Goal: Task Accomplishment & Management: Manage account settings

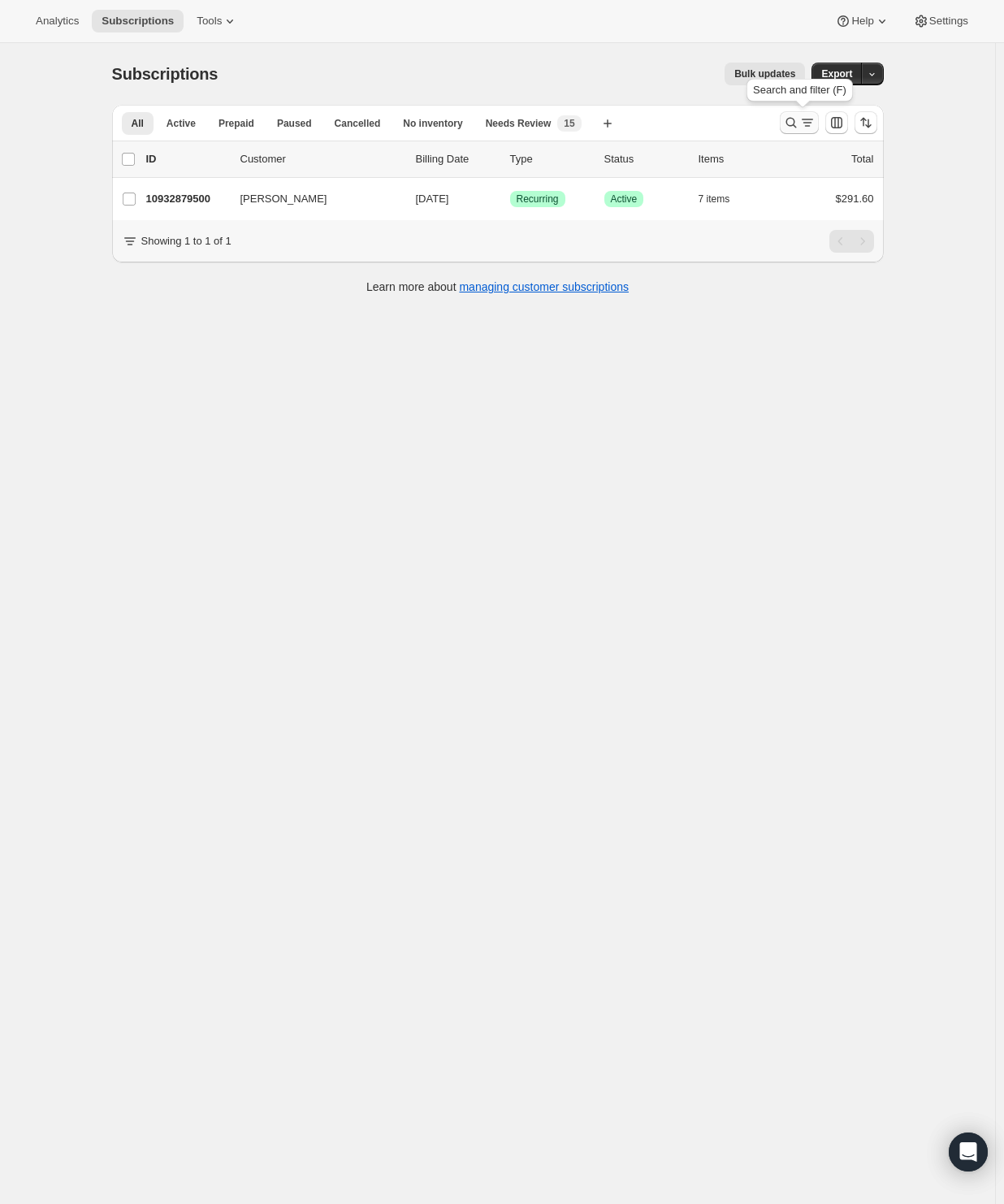
click at [805, 118] on icon "Search and filter results" at bounding box center [807, 122] width 17 height 17
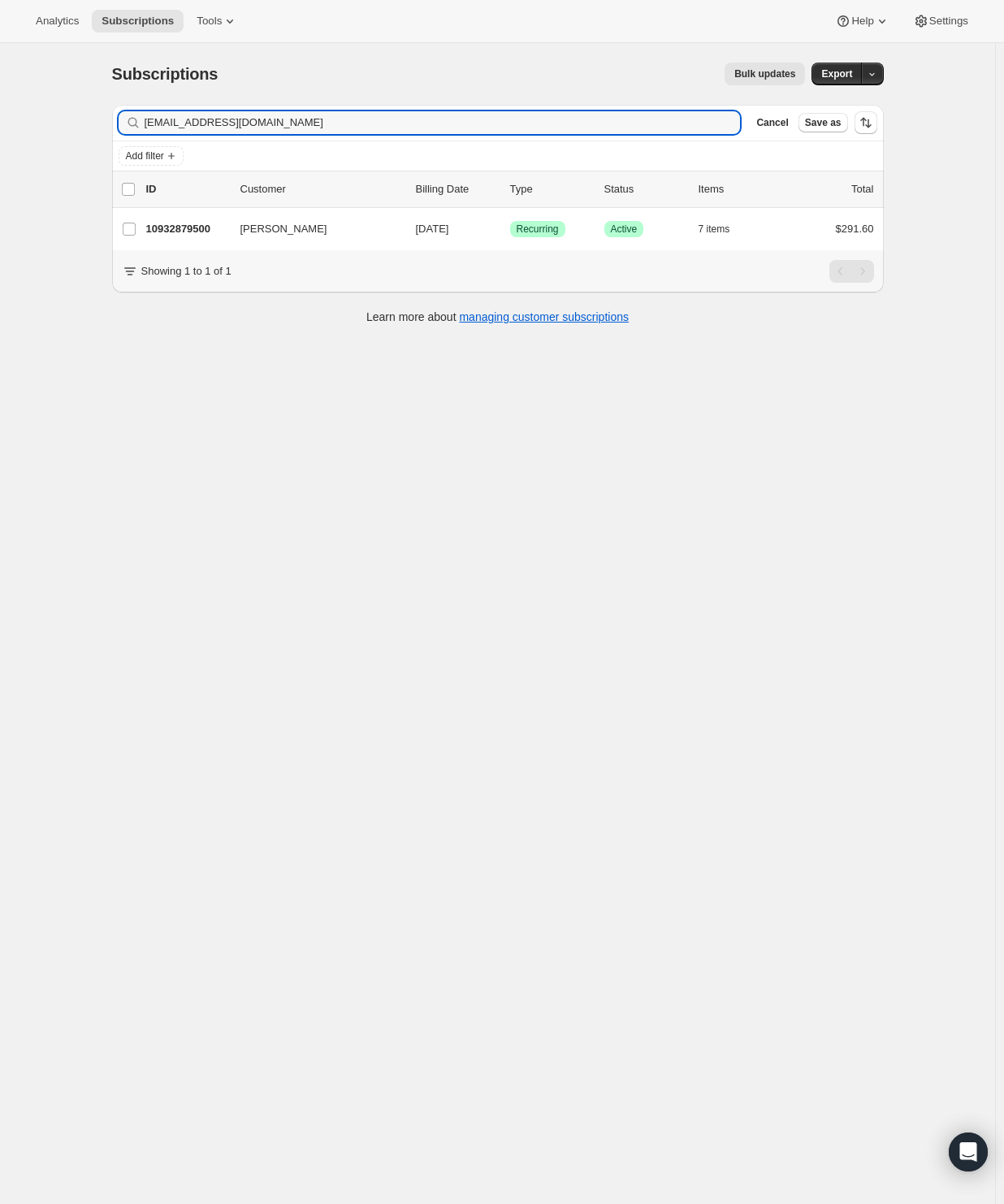
drag, startPoint x: 285, startPoint y: 124, endPoint x: -107, endPoint y: 150, distance: 392.9
click at [0, 150] on html "Analytics Subscriptions Tools Help Settings Skip to content Subscriptions. This…" at bounding box center [502, 602] width 1004 height 1204
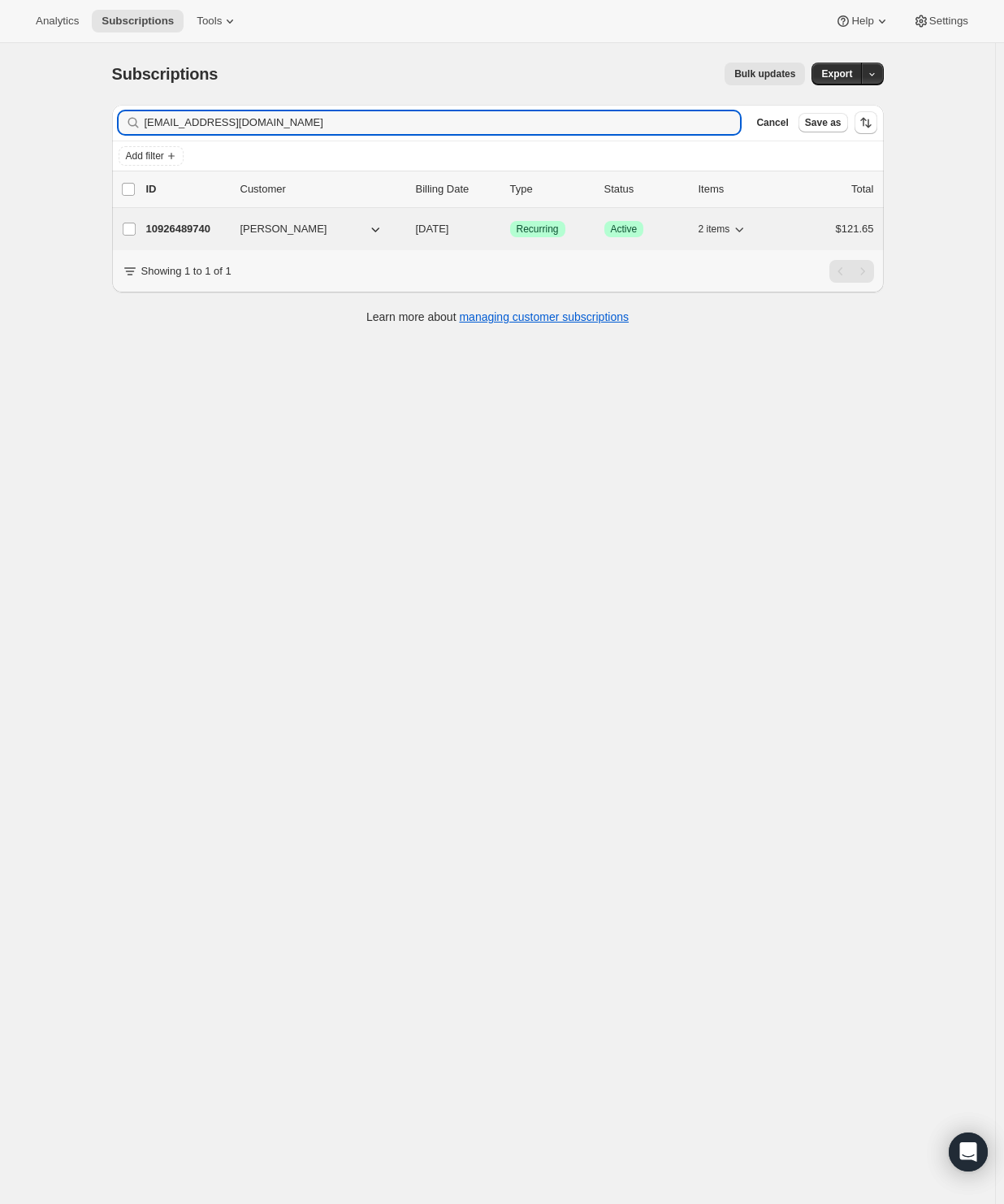
type input "[EMAIL_ADDRESS][DOMAIN_NAME]"
click at [214, 229] on p "10926489740" at bounding box center [187, 229] width 82 height 17
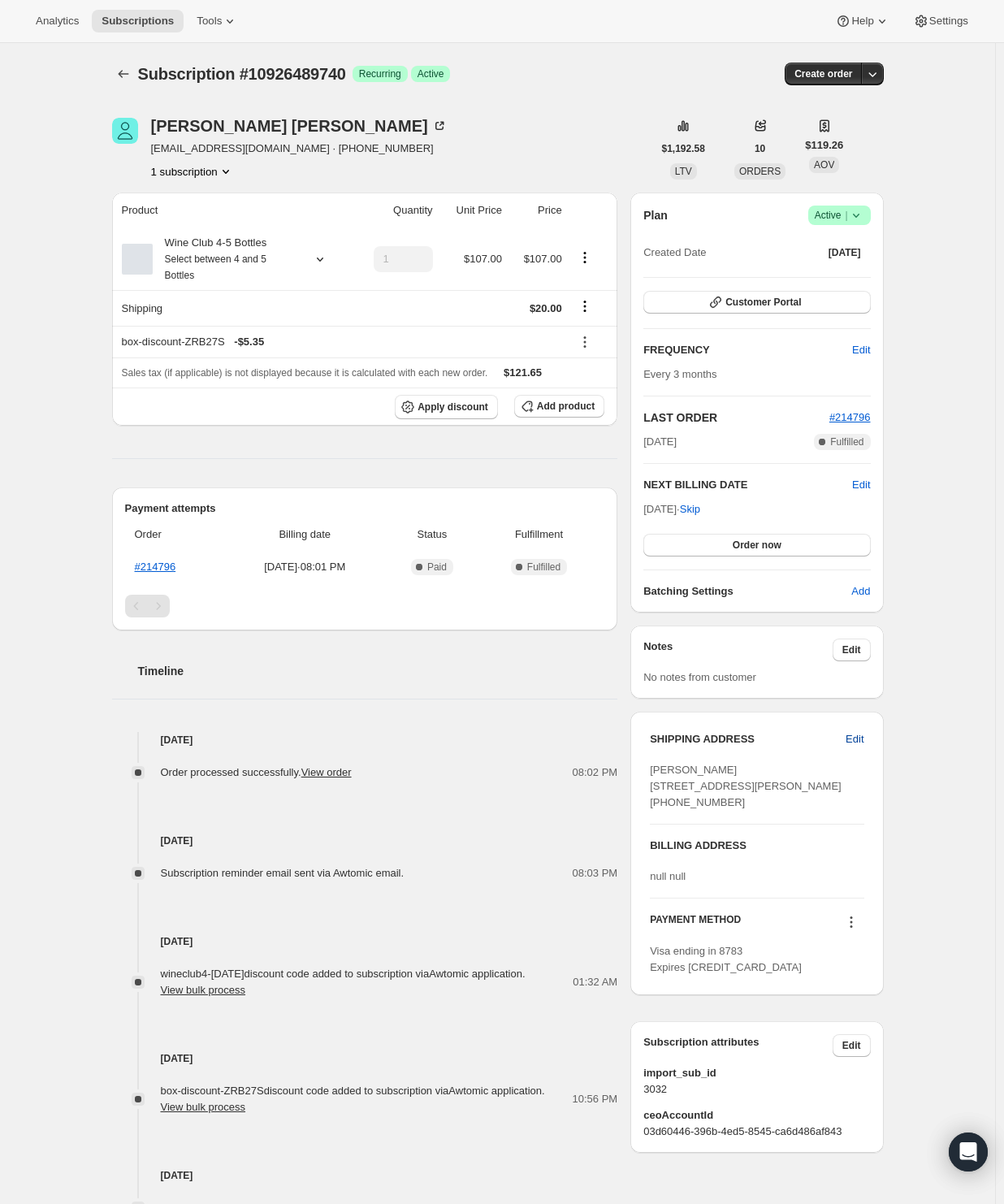
click at [857, 735] on span "Edit" at bounding box center [854, 739] width 17 height 17
select select "United States"
select select "CA"
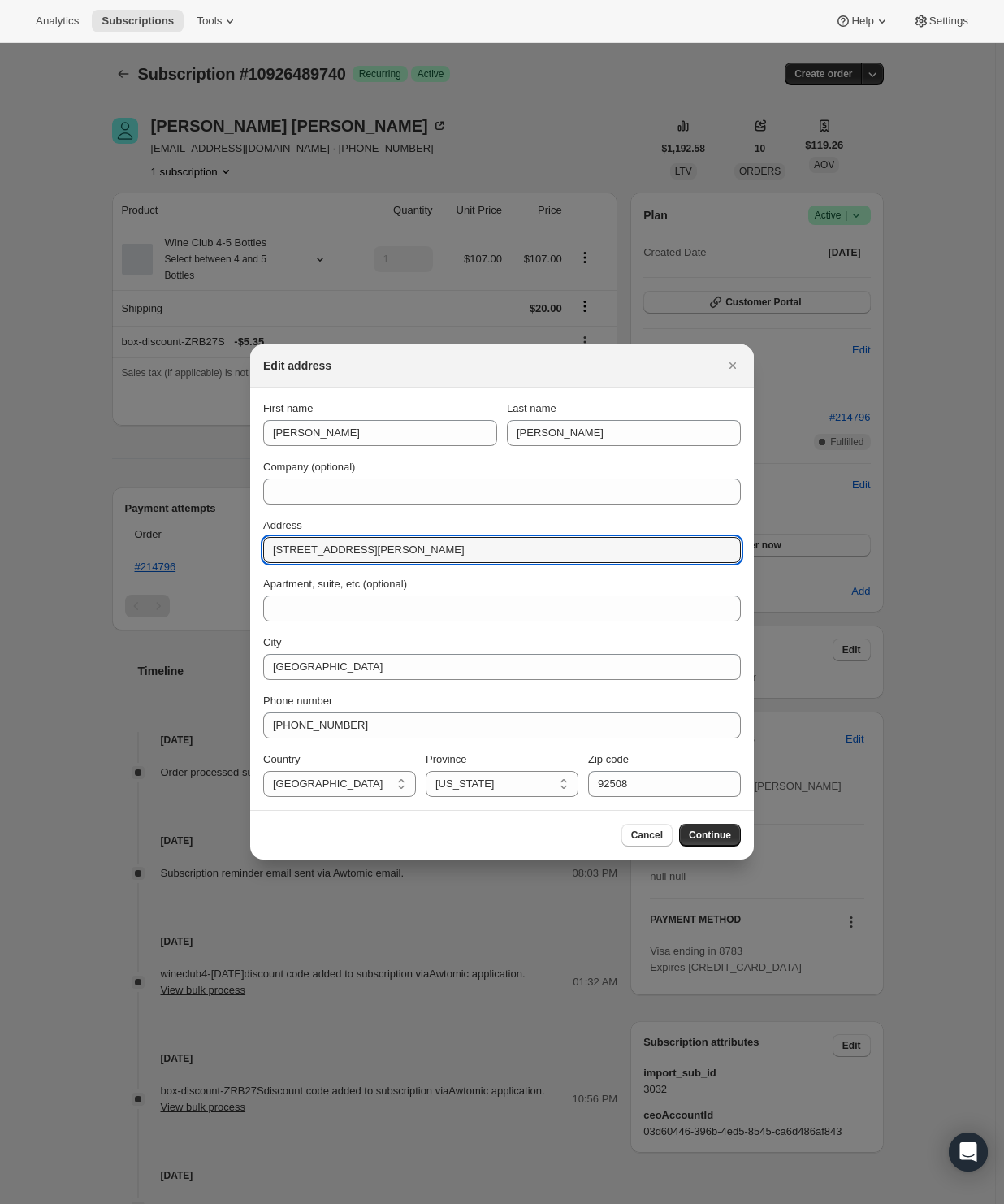
drag, startPoint x: 405, startPoint y: 552, endPoint x: -26, endPoint y: 529, distance: 431.6
click at [0, 529] on html "Analytics Subscriptions Tools Help Settings Skip to content Subscription #10926…" at bounding box center [502, 602] width 1004 height 1204
paste input "2320 Cedarberry Lane"
type input "2320 Cedarberry Lane"
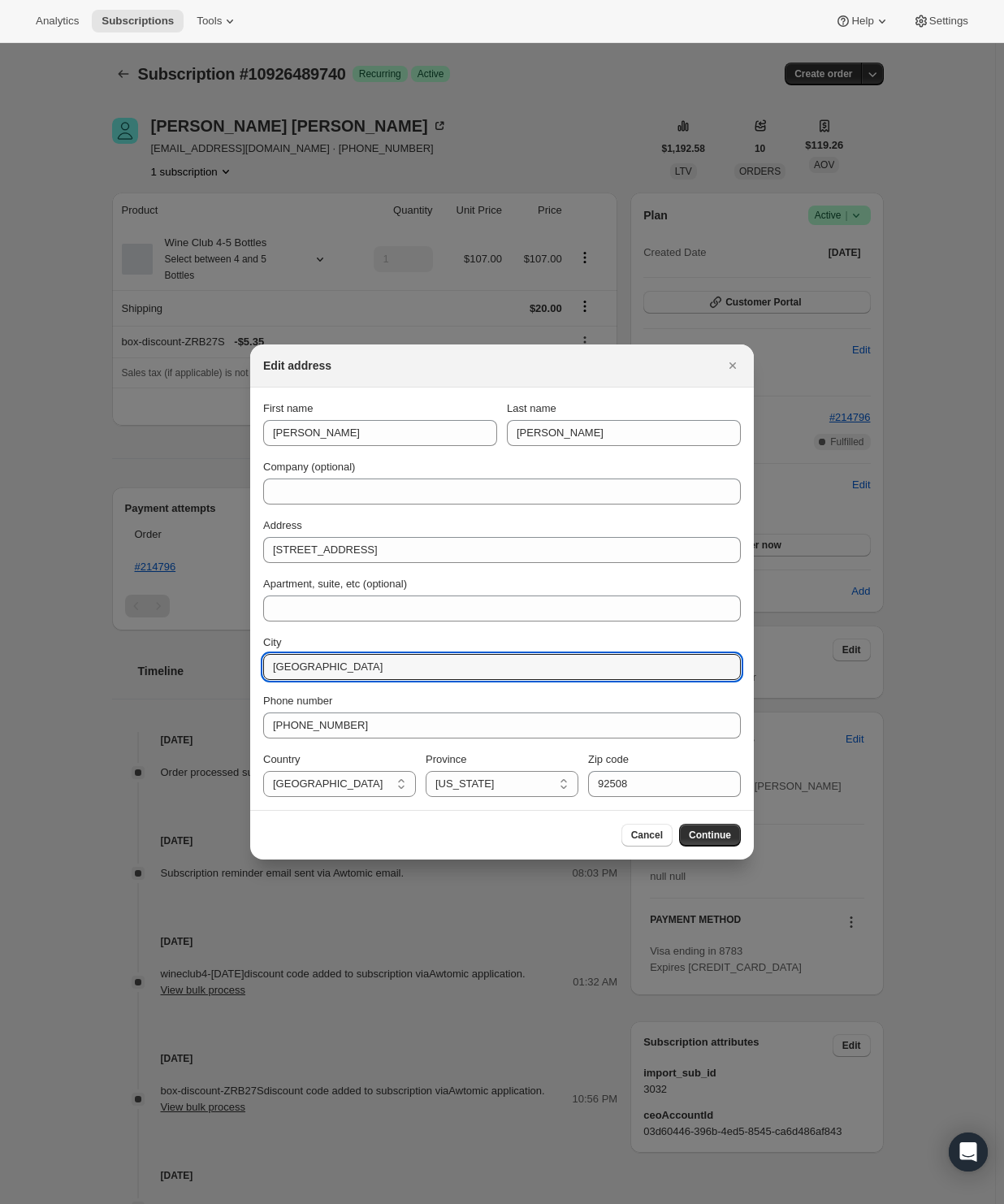
drag, startPoint x: 336, startPoint y: 663, endPoint x: 39, endPoint y: 653, distance: 297.2
paste input "North Platt"
type input "North Platte"
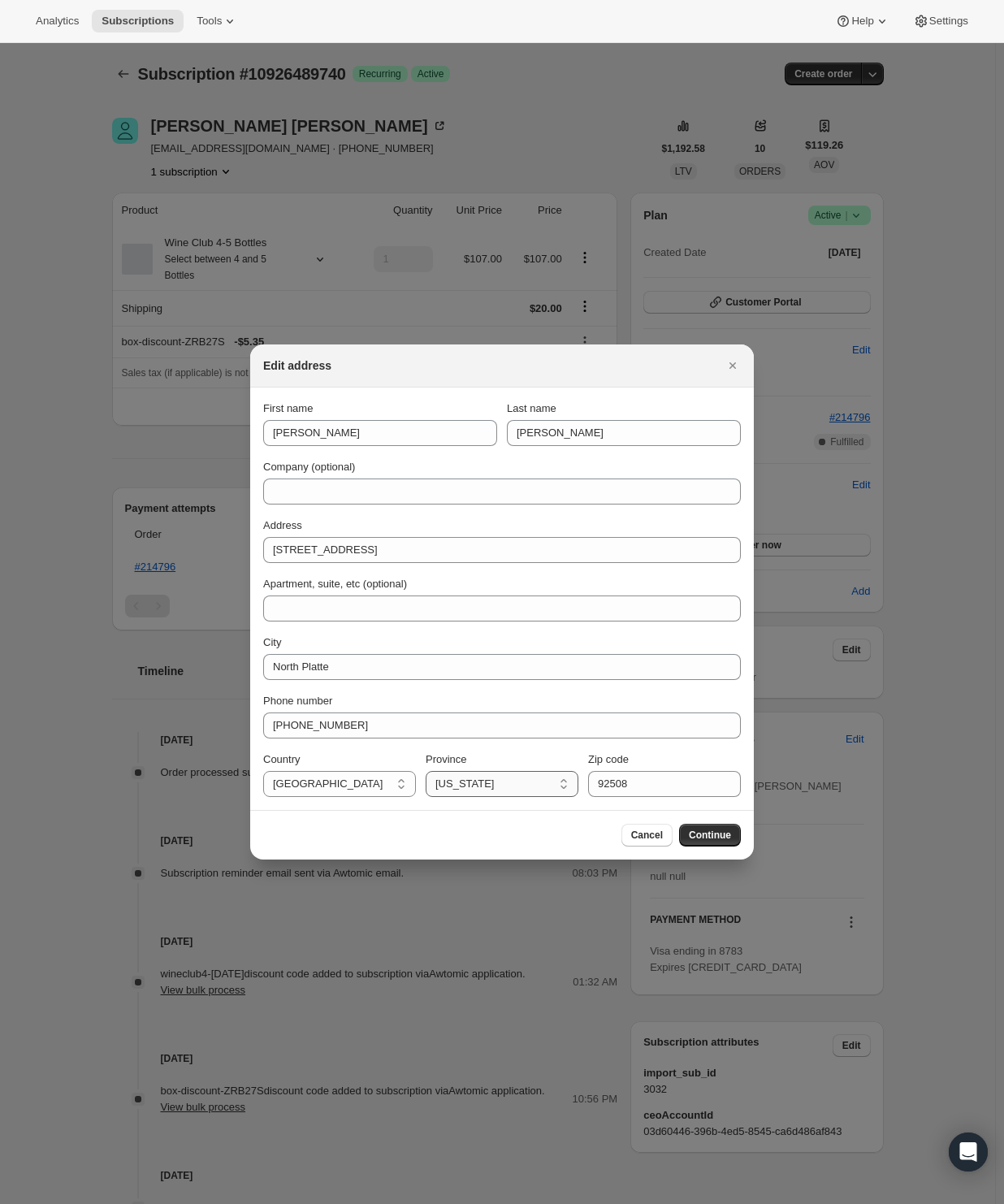
click at [512, 778] on select "Arizona California Colorado Connecticut District of Columbia Florida Georgia Id…" at bounding box center [501, 784] width 152 height 26
select select "NE"
click at [620, 783] on input "92508" at bounding box center [664, 784] width 152 height 26
paste input "69101"
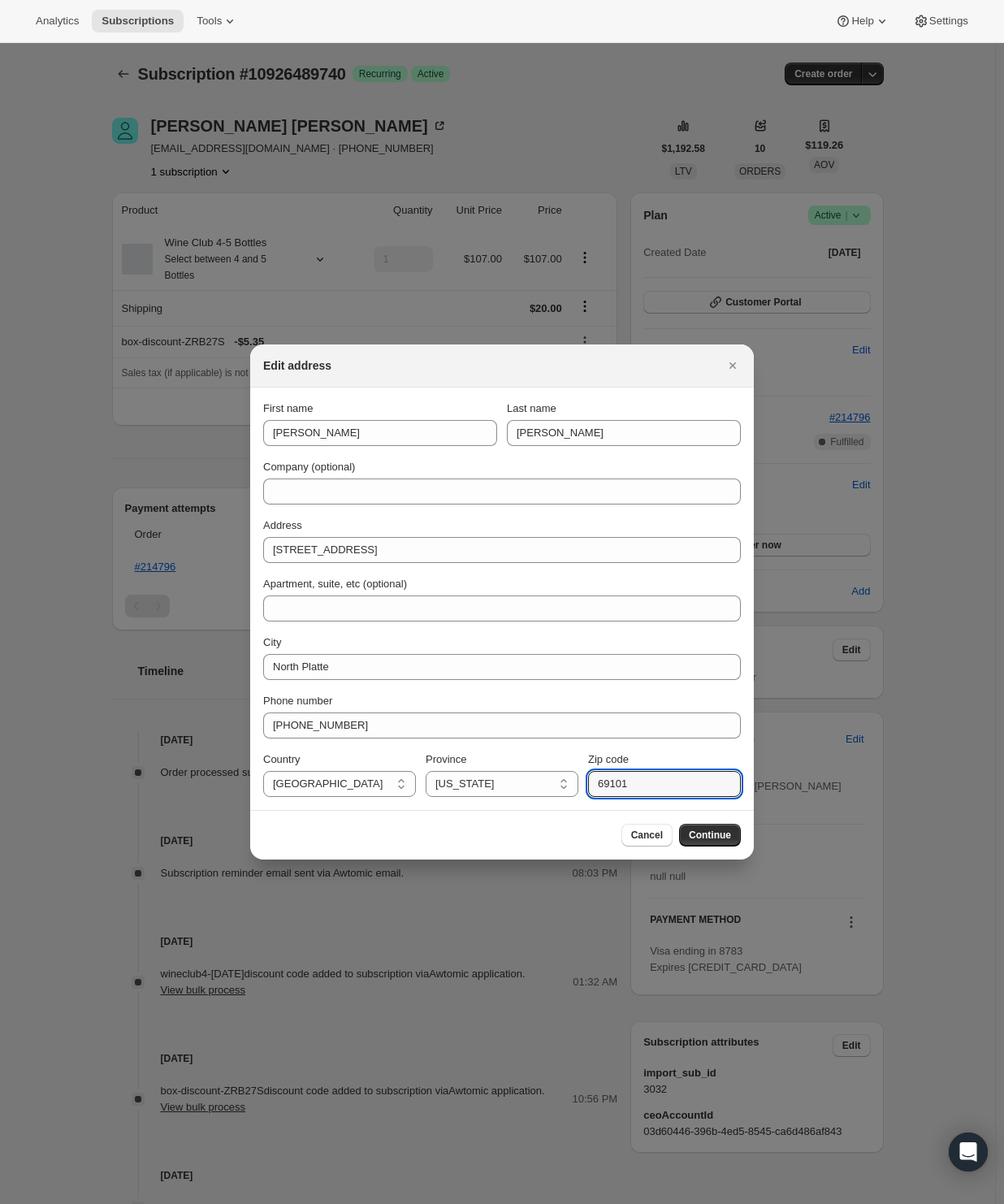
type input "69101"
drag, startPoint x: 500, startPoint y: 825, endPoint x: 523, endPoint y: 827, distance: 23.1
click at [500, 824] on div "Cancel Continue" at bounding box center [502, 834] width 478 height 22
click at [705, 840] on span "Continue" at bounding box center [709, 834] width 42 height 13
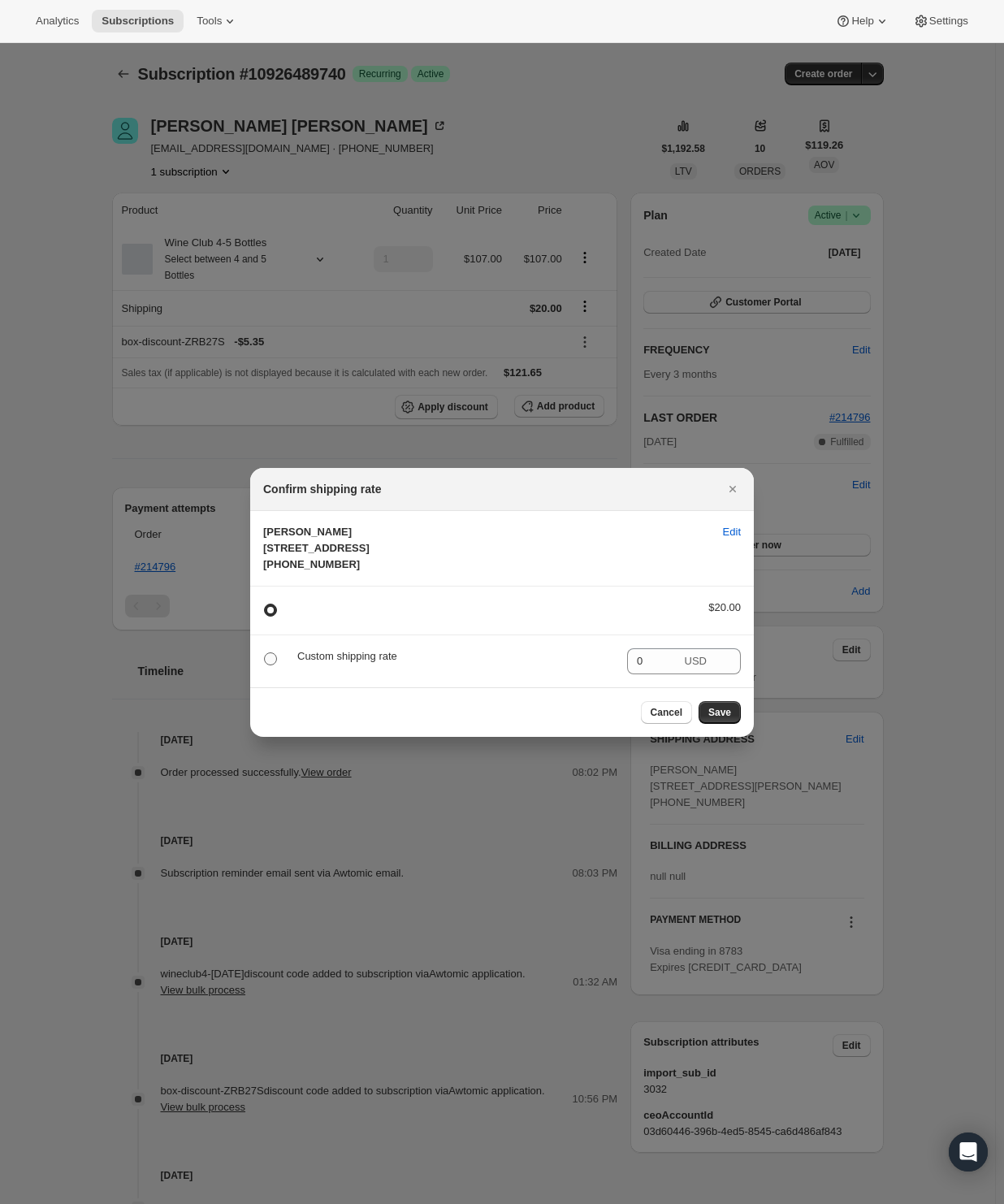
click at [273, 665] on span ":r3c:" at bounding box center [270, 658] width 13 height 13
click at [265, 653] on input ":r3c:" at bounding box center [264, 652] width 1 height 1
radio input "true"
radio input "false"
click at [728, 719] on span "Save" at bounding box center [719, 712] width 22 height 13
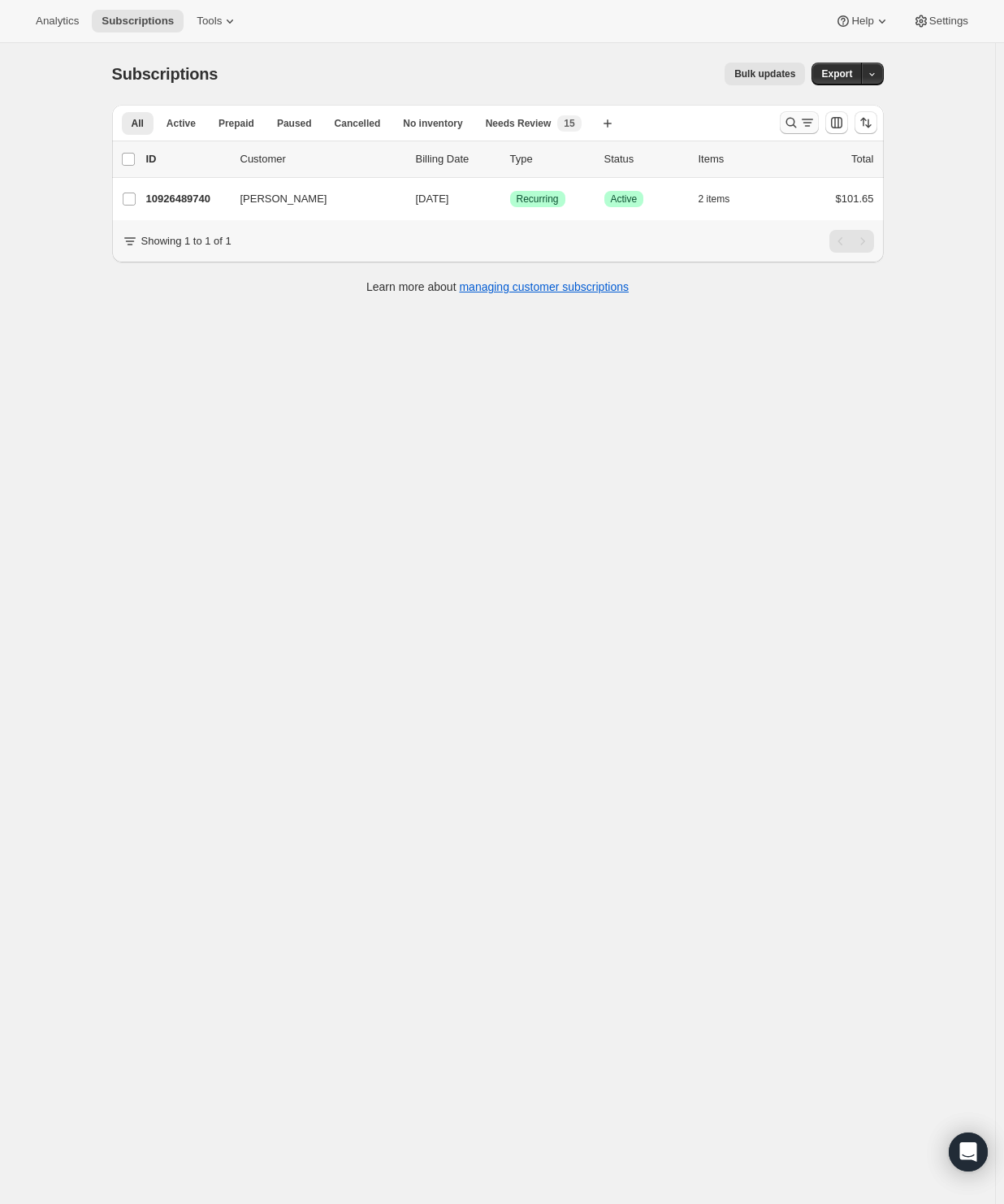
click at [806, 116] on icon "Search and filter results" at bounding box center [807, 122] width 17 height 17
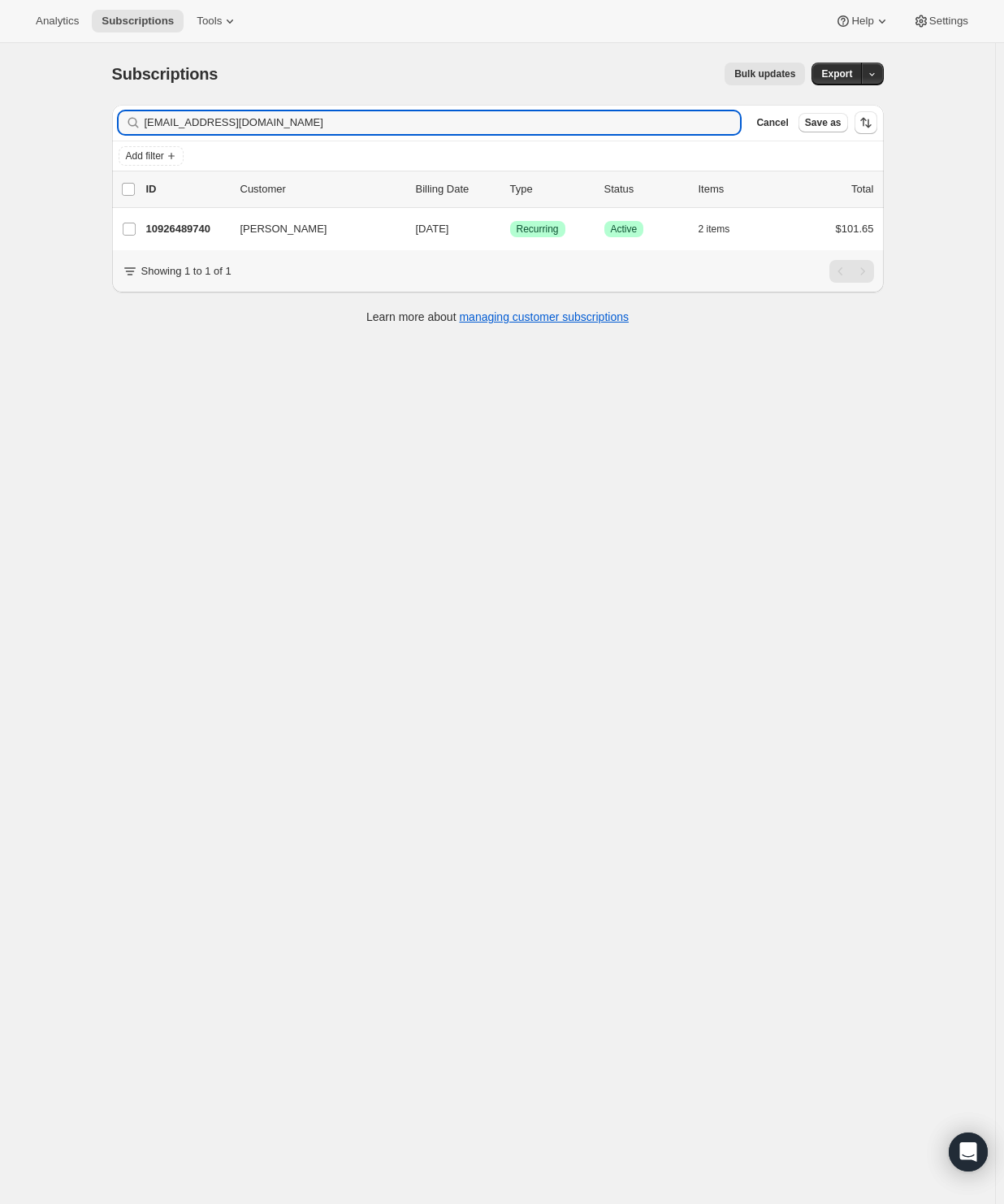
drag, startPoint x: 301, startPoint y: 123, endPoint x: -28, endPoint y: 121, distance: 329.0
click at [0, 121] on html "Analytics Subscriptions Tools Help Settings Skip to content Subscriptions. This…" at bounding box center [502, 602] width 1004 height 1204
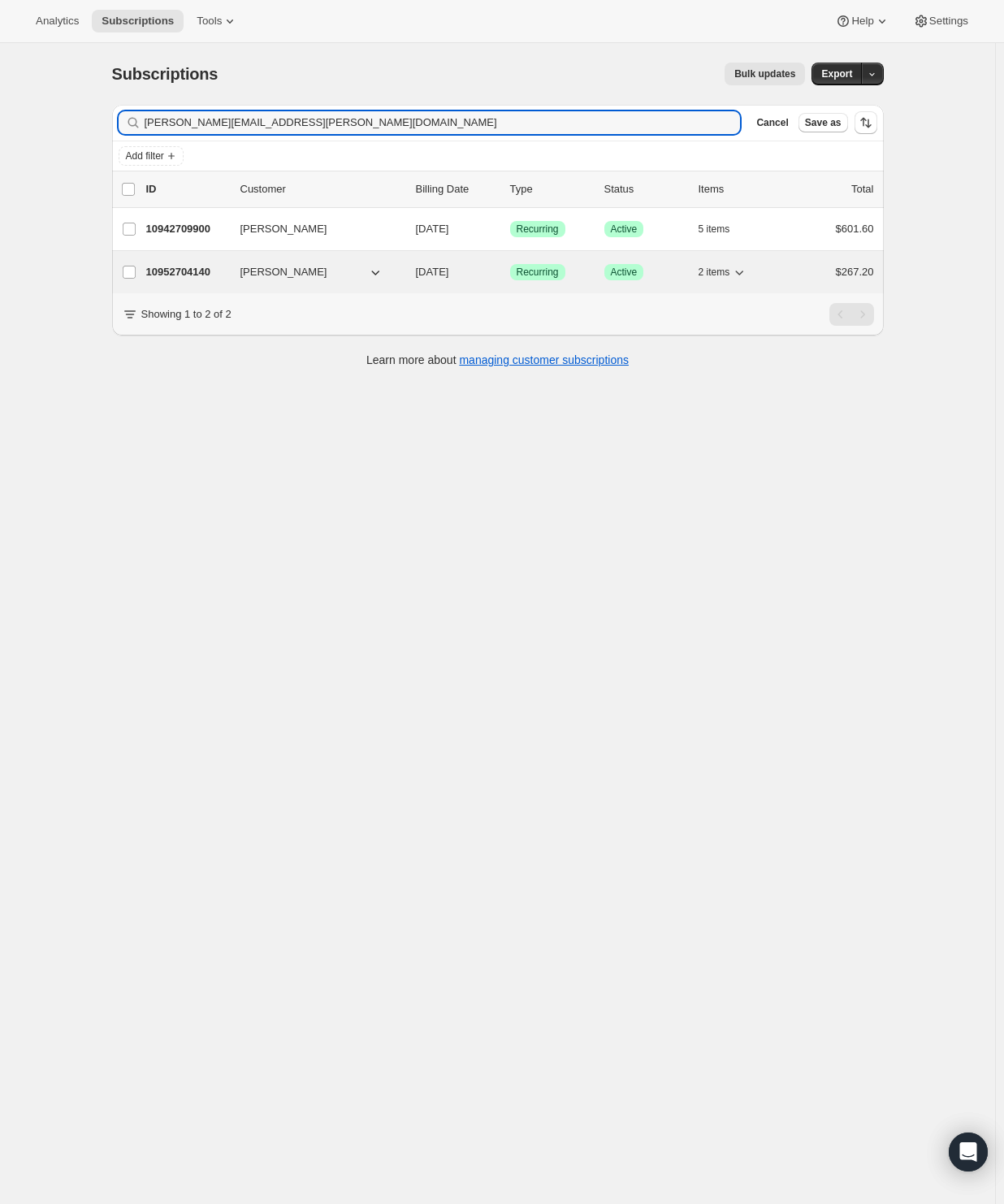
type input "[PERSON_NAME][EMAIL_ADDRESS][PERSON_NAME][DOMAIN_NAME]"
click at [218, 267] on p "10952704140" at bounding box center [187, 272] width 82 height 17
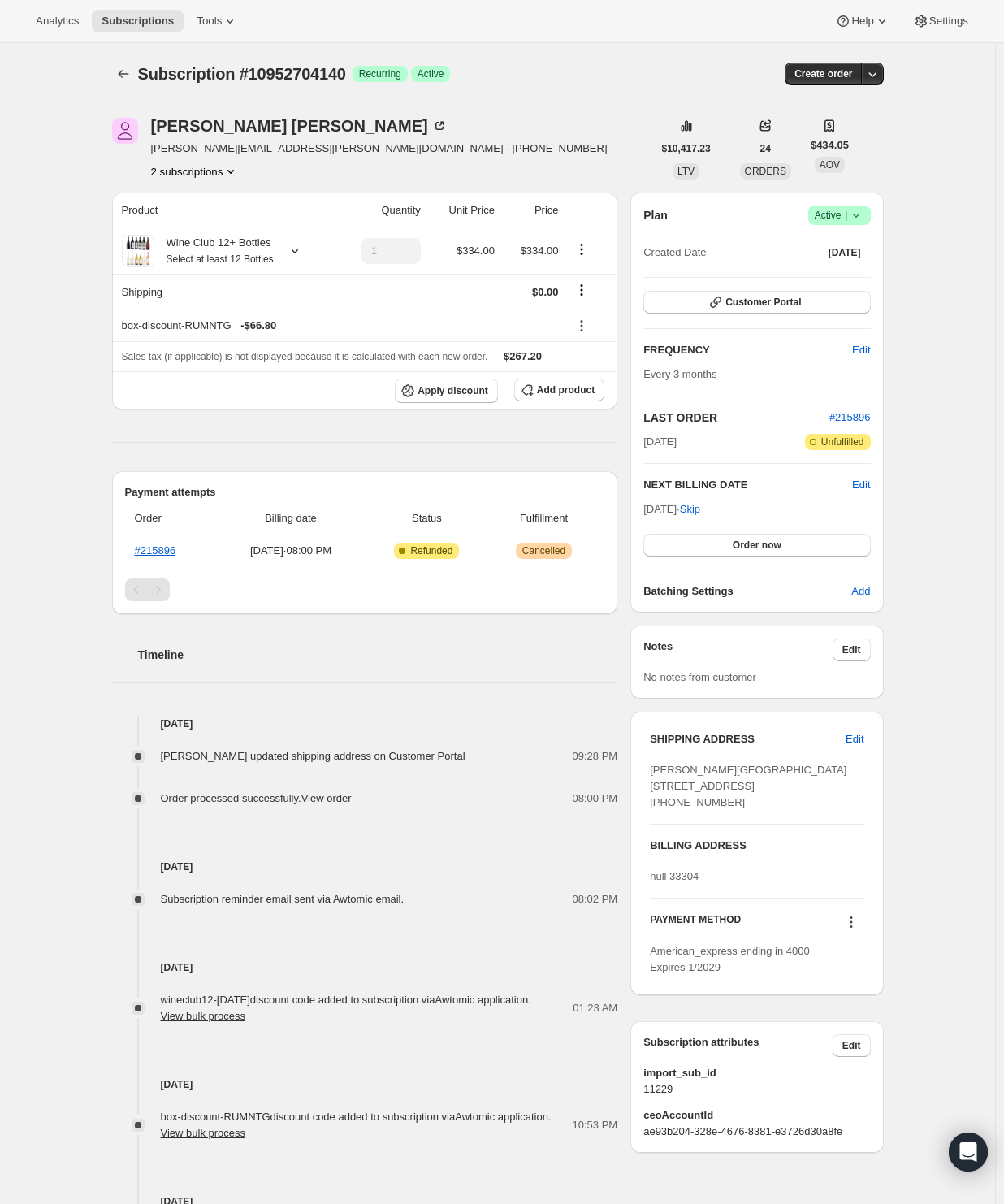
click at [862, 215] on icon at bounding box center [855, 215] width 17 height 17
click at [846, 274] on span "Cancel subscription" at bounding box center [837, 274] width 92 height 13
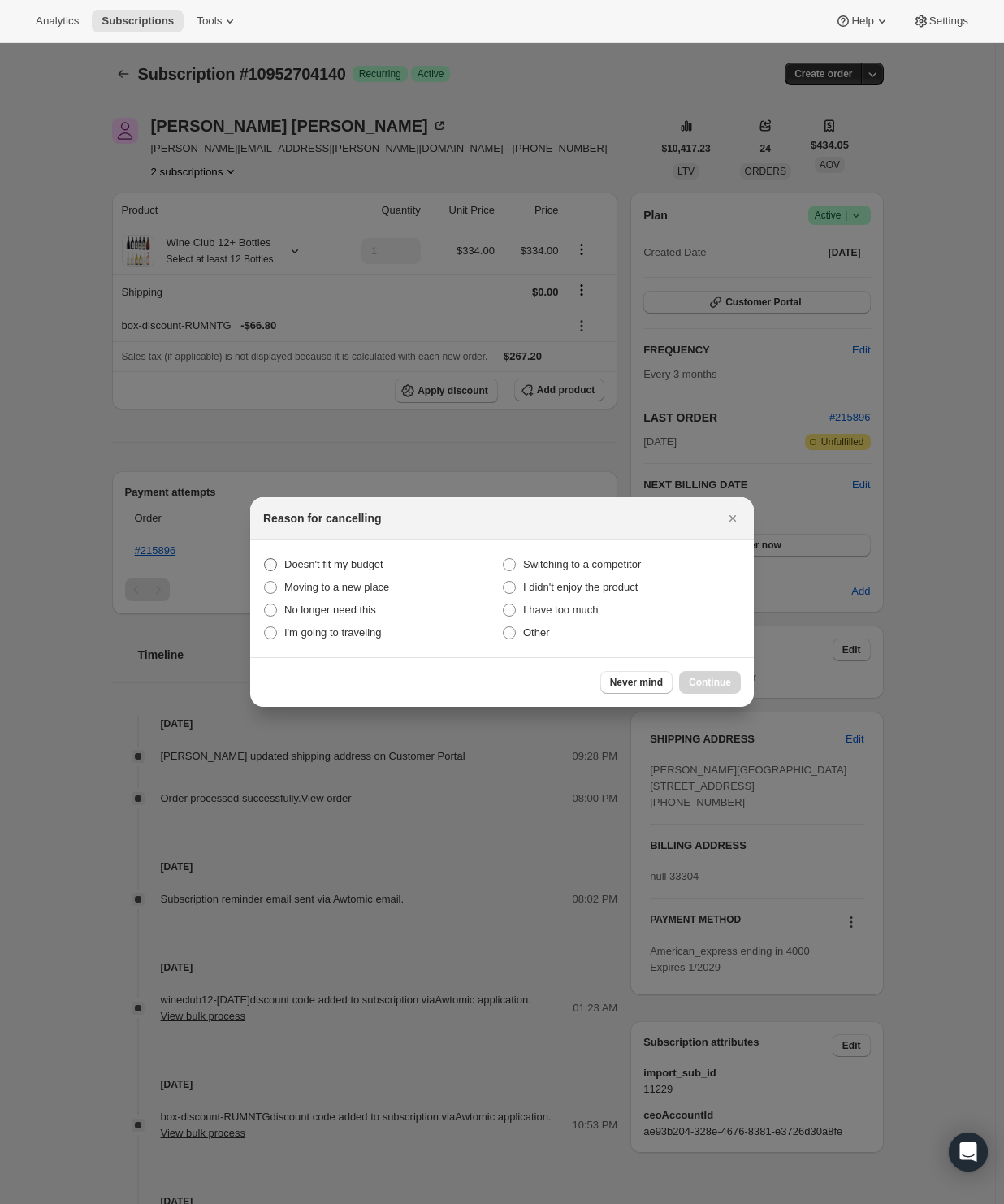
click at [305, 556] on span "Doesn't fit my budget" at bounding box center [334, 564] width 99 height 17
click at [265, 558] on budget "Doesn't fit my budget" at bounding box center [264, 558] width 1 height 1
radio budget "true"
click at [703, 679] on span "Continue" at bounding box center [709, 682] width 42 height 13
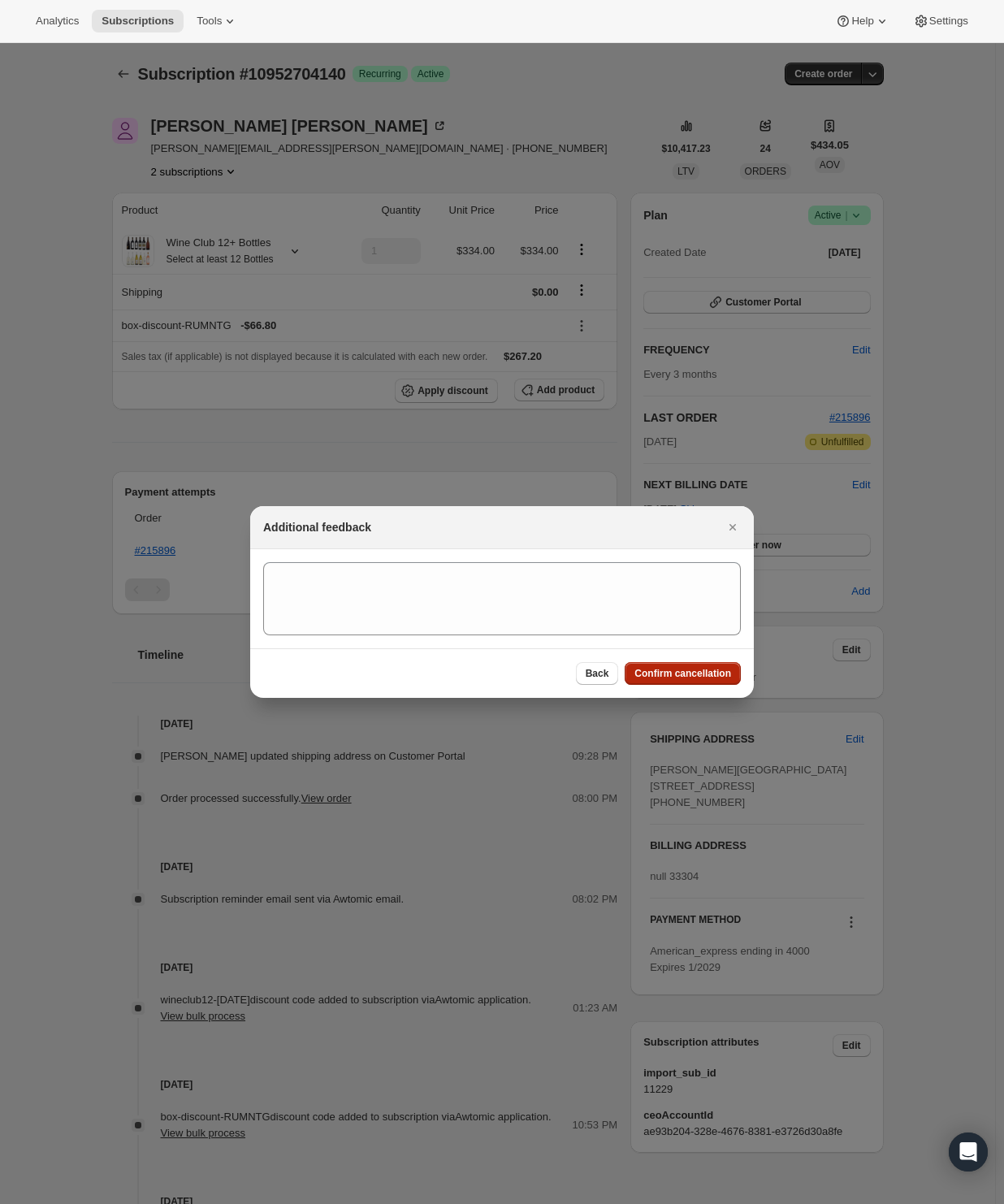
click at [688, 670] on span "Confirm cancellation" at bounding box center [683, 673] width 97 height 13
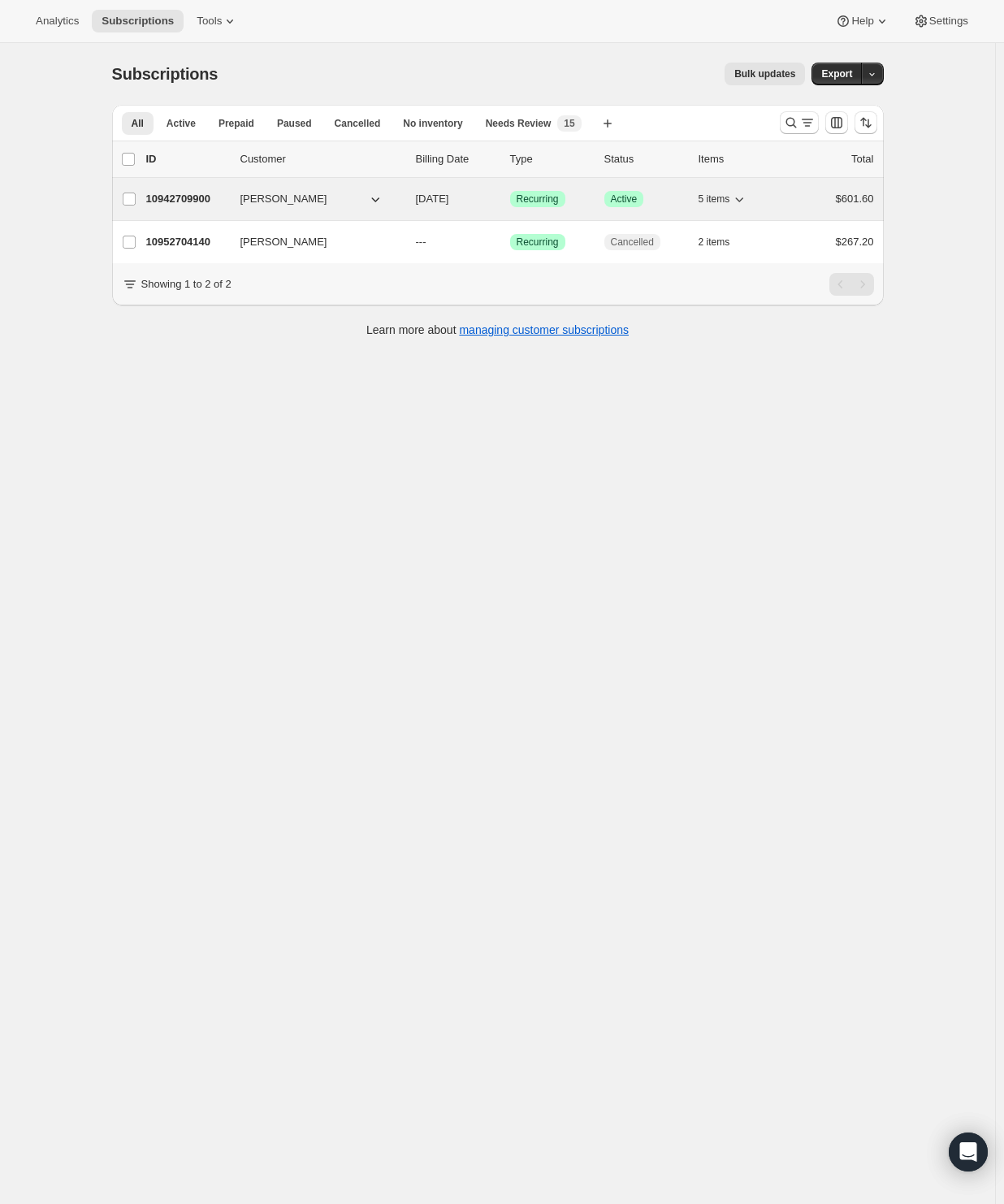
click at [188, 195] on p "10942709900" at bounding box center [187, 199] width 82 height 17
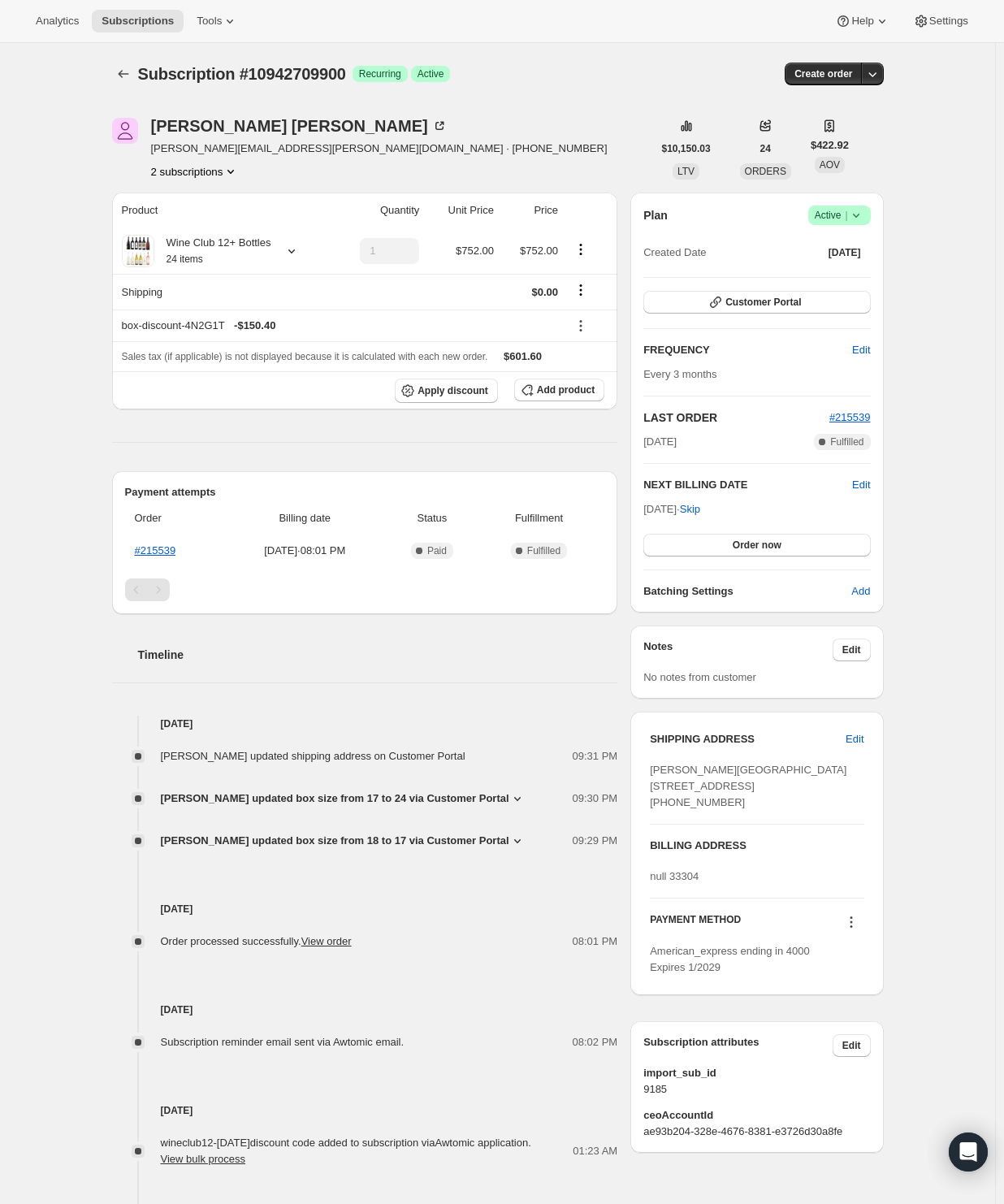
click at [848, 221] on span "|" at bounding box center [846, 215] width 3 height 13
click at [851, 276] on span "Cancel subscription" at bounding box center [837, 274] width 92 height 13
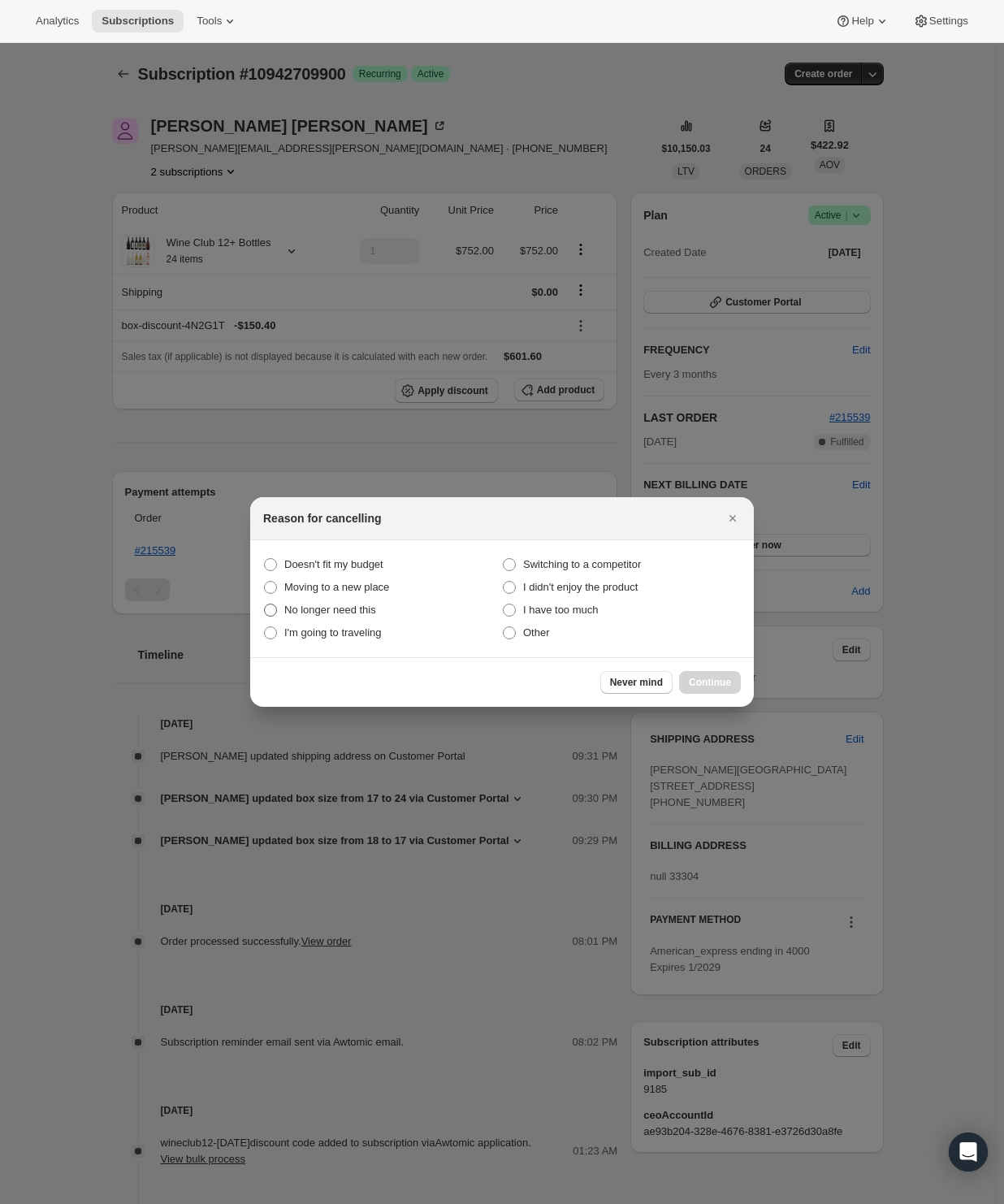
drag, startPoint x: 325, startPoint y: 564, endPoint x: 400, endPoint y: 605, distance: 85.5
click at [326, 563] on span "Doesn't fit my budget" at bounding box center [334, 564] width 99 height 13
click at [265, 559] on budget "Doesn't fit my budget" at bounding box center [264, 558] width 1 height 1
radio budget "true"
click at [702, 685] on span "Continue" at bounding box center [709, 682] width 42 height 13
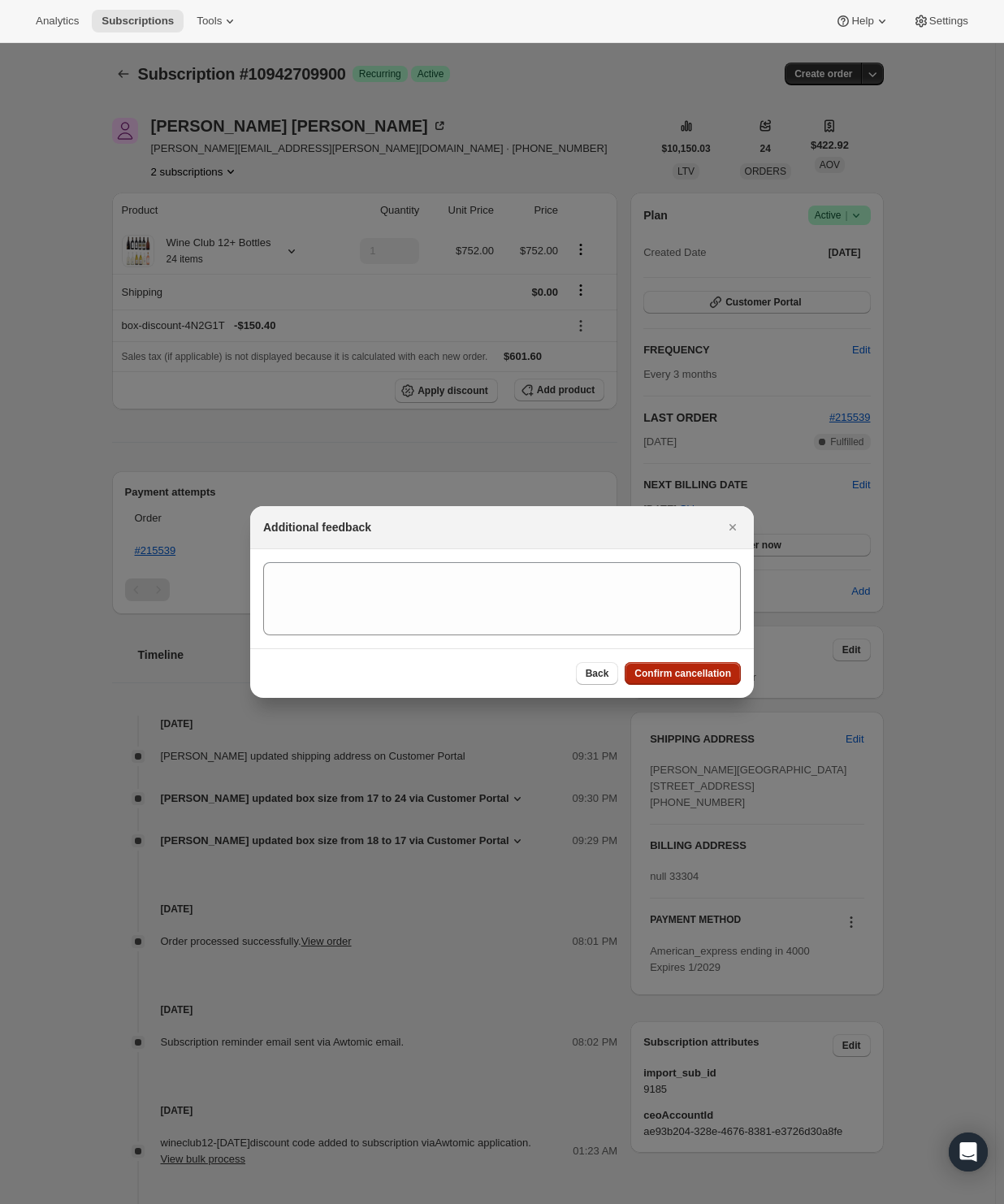
click at [695, 664] on button "Confirm cancellation" at bounding box center [683, 673] width 117 height 22
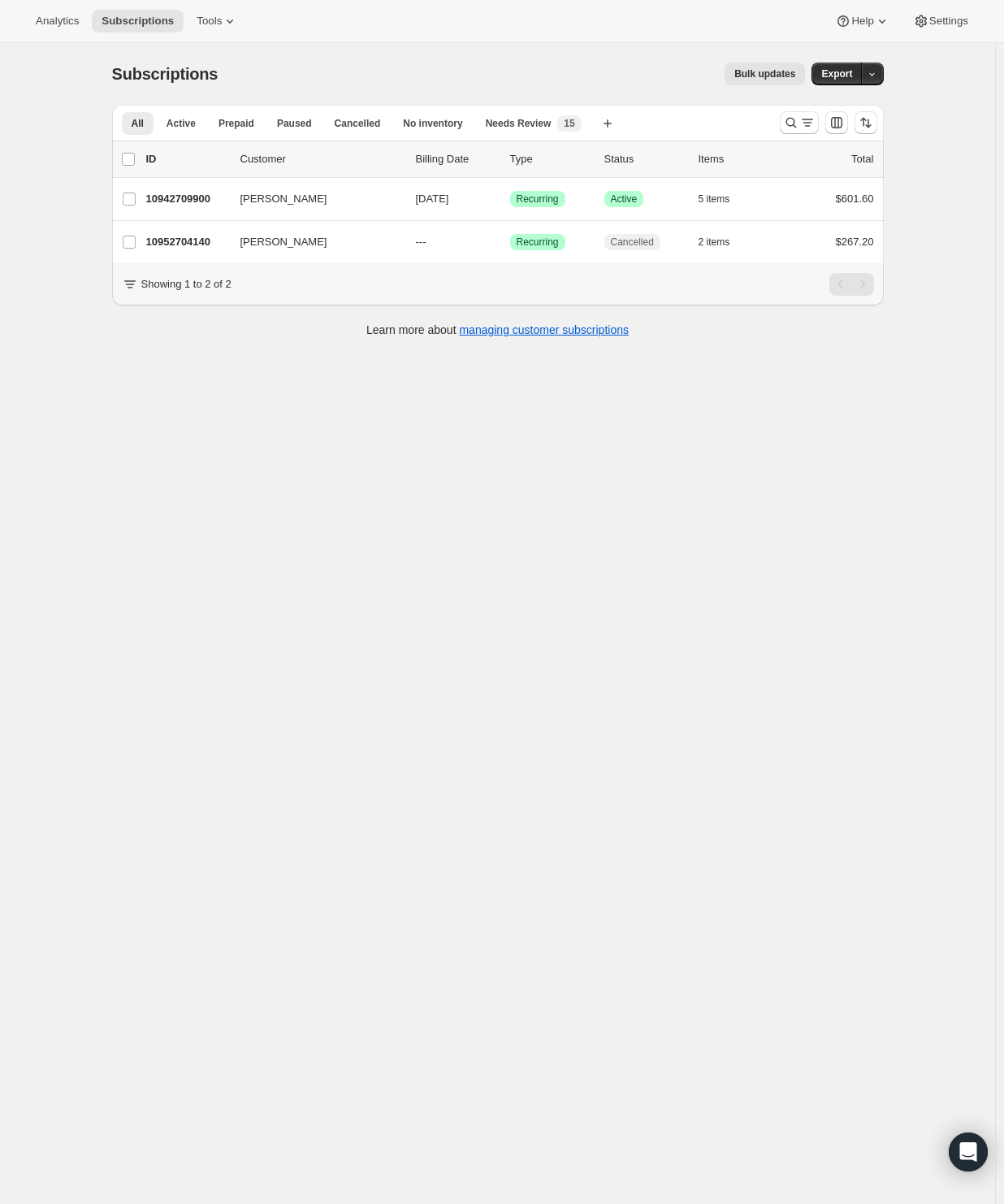
click at [283, 551] on div "Subscriptions. This page is ready Subscriptions Bulk updates More actions Bulk …" at bounding box center [497, 645] width 995 height 1204
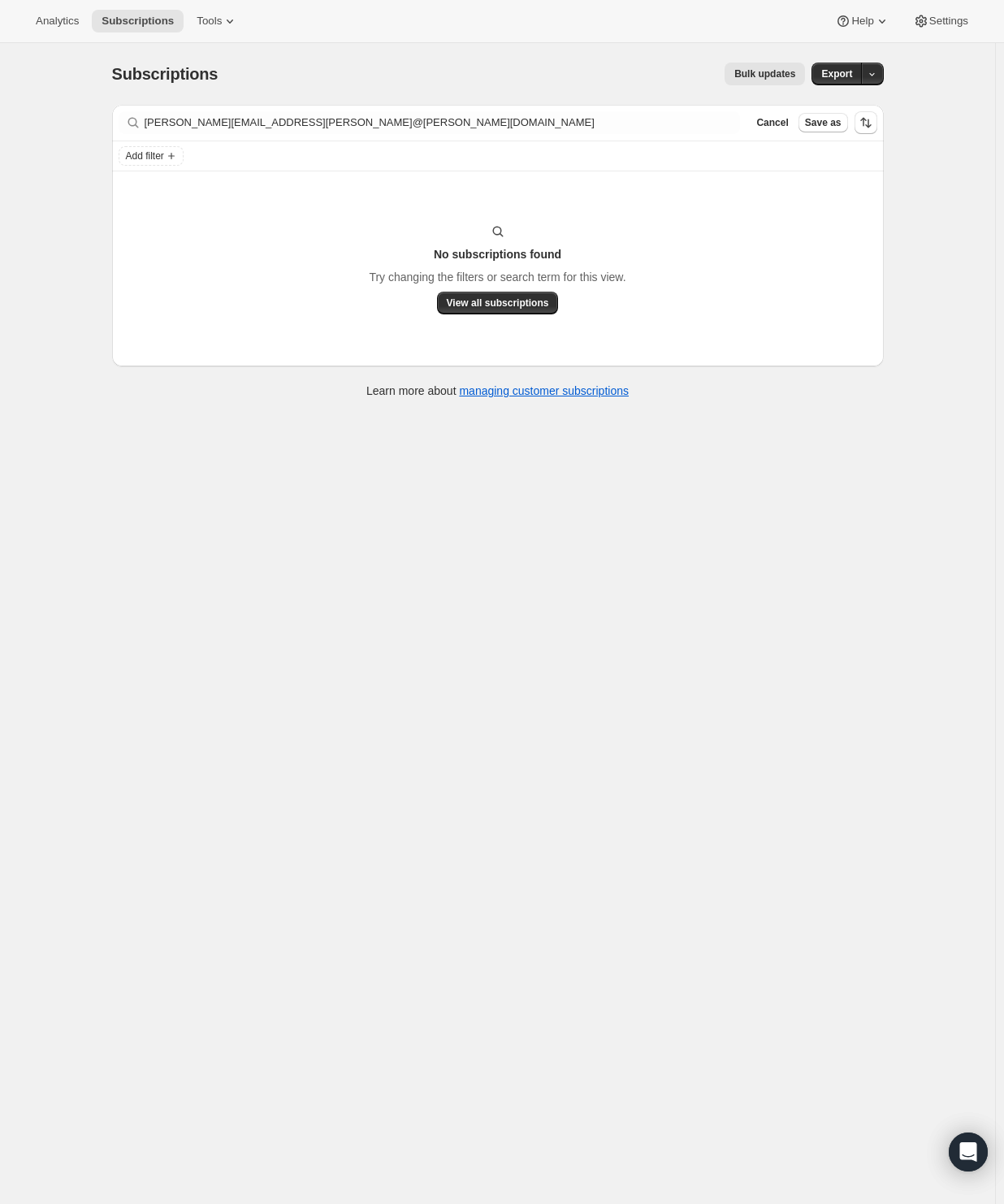
click at [365, 432] on div "Subscriptions. This page is ready Subscriptions Bulk updates More actions Bulk …" at bounding box center [497, 645] width 995 height 1204
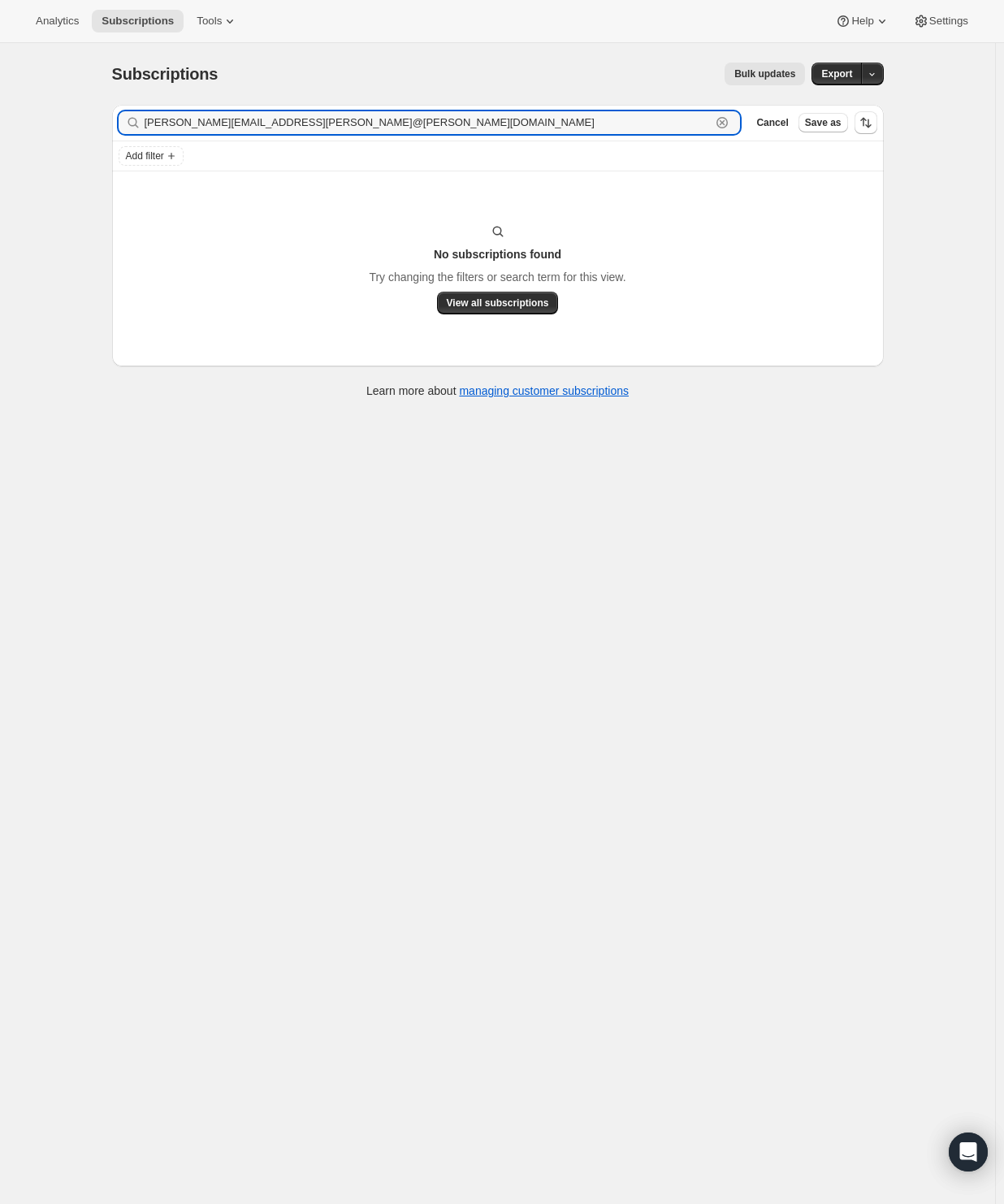
drag, startPoint x: 418, startPoint y: 117, endPoint x: -107, endPoint y: 112, distance: 525.0
click at [0, 112] on html "Analytics Subscriptions Tools Help Settings Skip to content Subscriptions. This…" at bounding box center [502, 602] width 1004 height 1204
paste input "text"
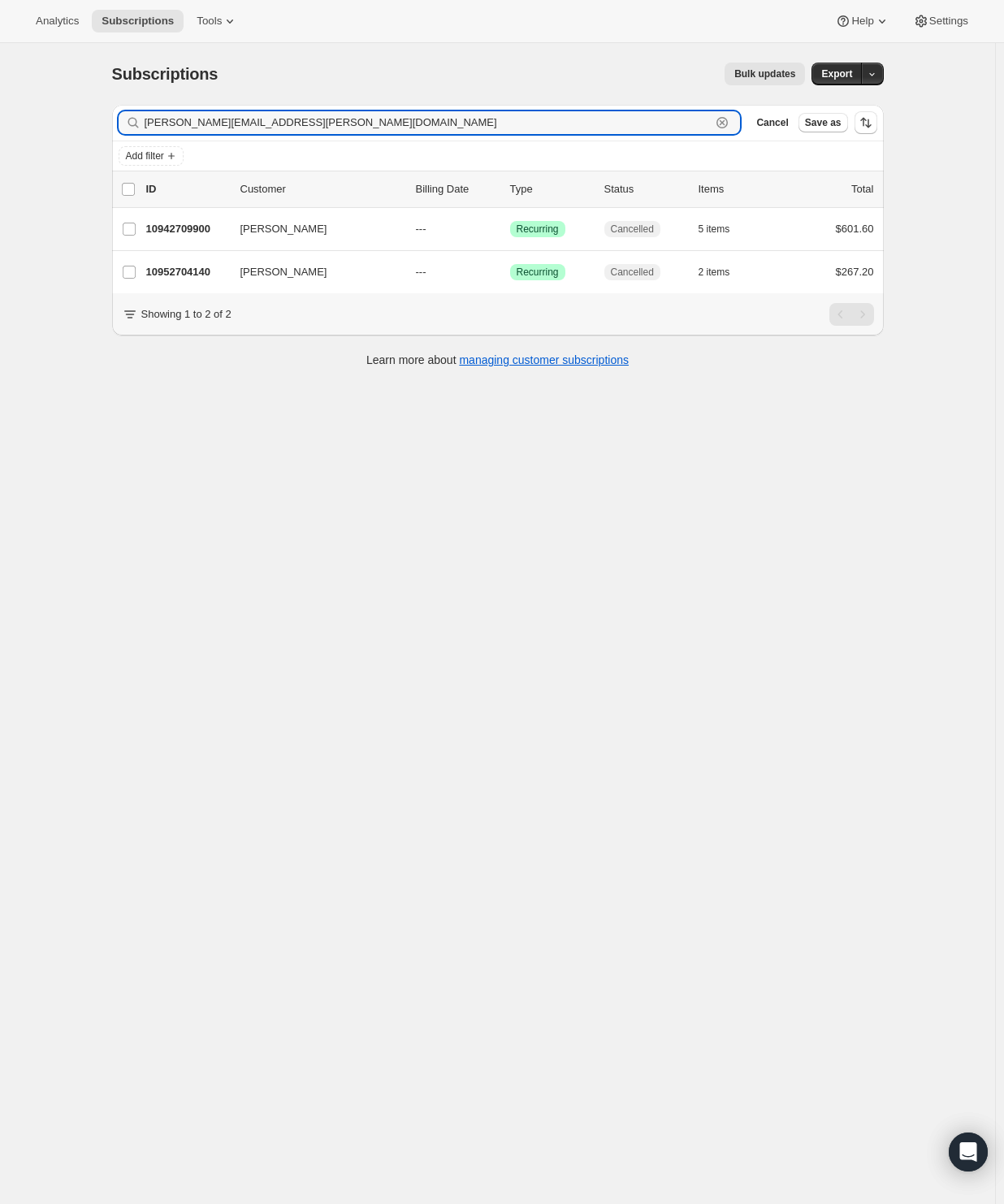
type input "[PERSON_NAME][EMAIL_ADDRESS][PERSON_NAME][DOMAIN_NAME]"
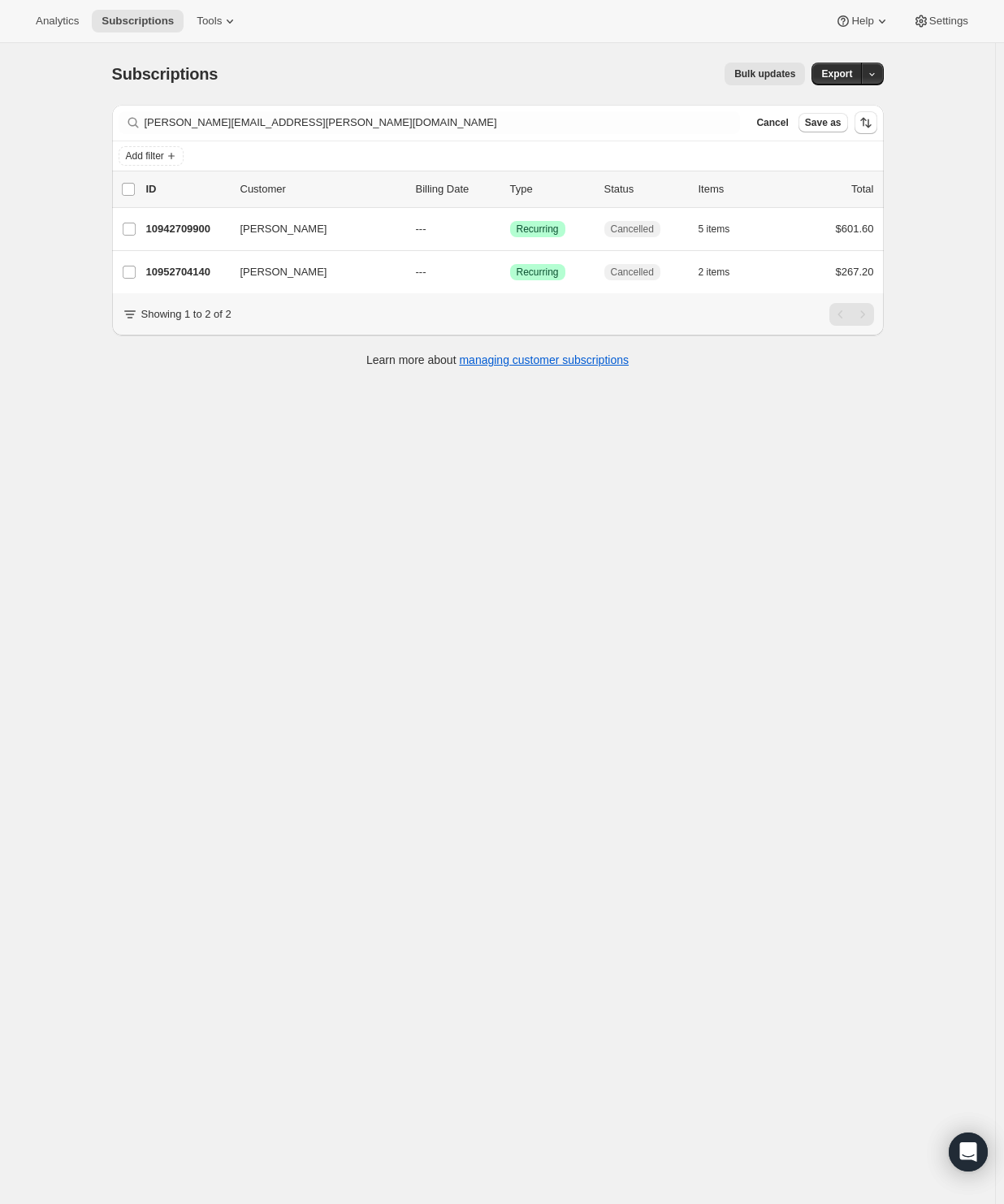
click at [276, 385] on div "Filter subscribers [PERSON_NAME][EMAIL_ADDRESS][PERSON_NAME][DOMAIN_NAME] Clear…" at bounding box center [497, 245] width 772 height 280
